Goal: Task Accomplishment & Management: Manage account settings

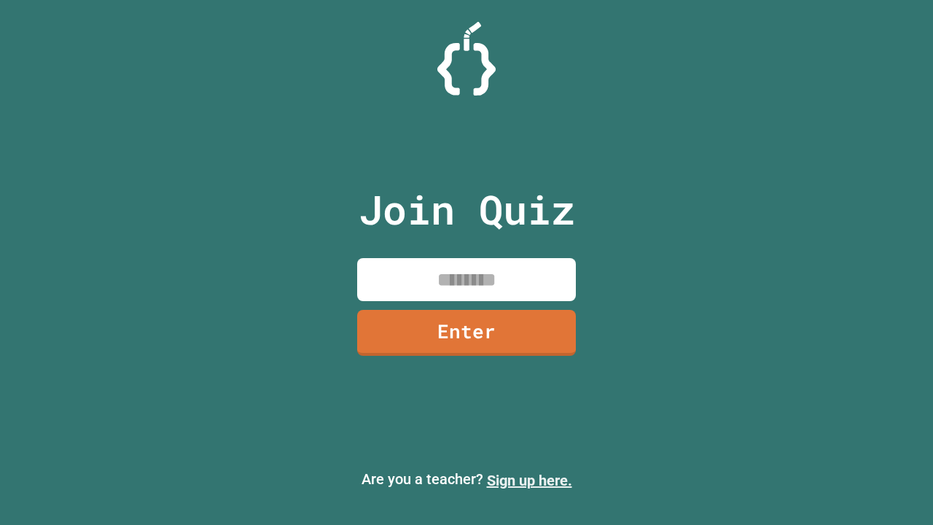
click at [529, 481] on link "Sign up here." at bounding box center [529, 481] width 85 height 18
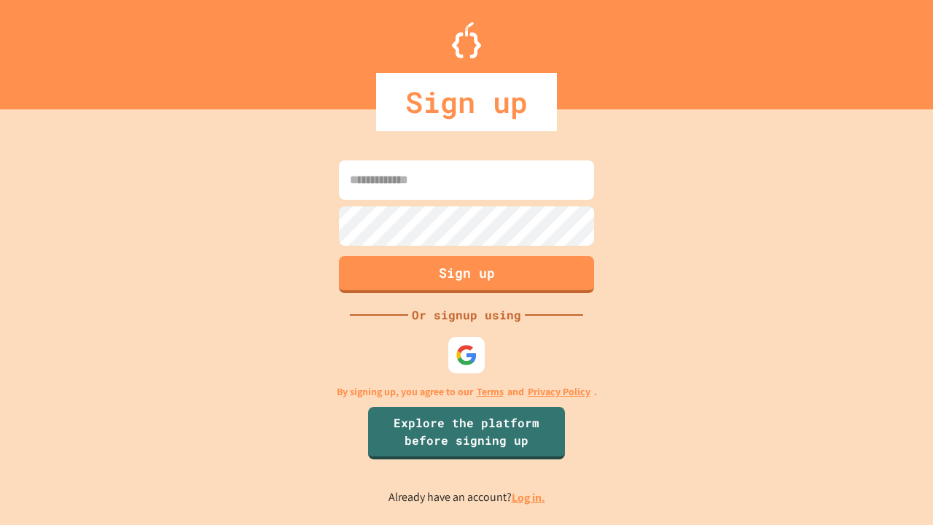
click at [529, 497] on link "Log in." at bounding box center [529, 497] width 34 height 15
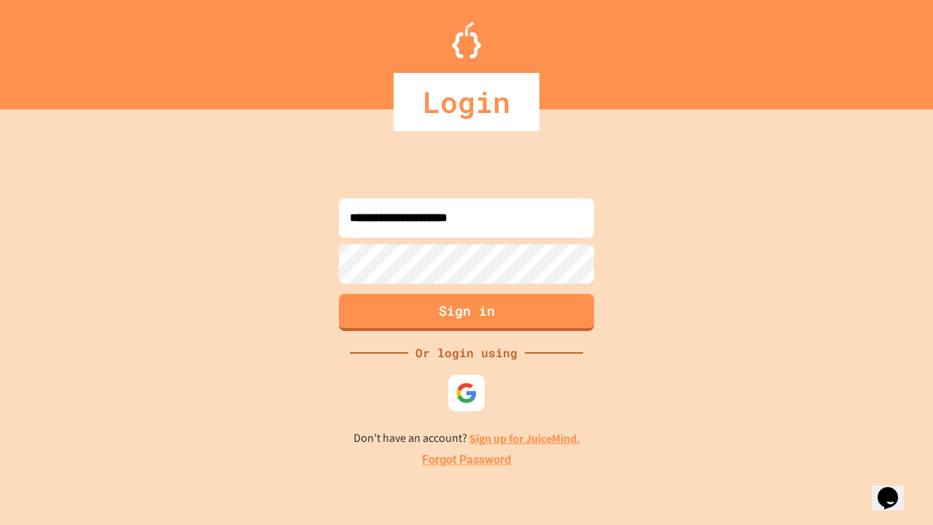
type input "**********"
